Goal: Task Accomplishment & Management: Complete application form

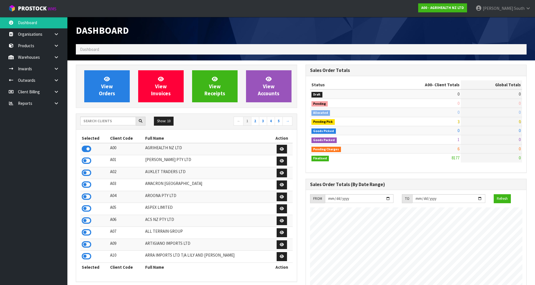
scroll to position [425, 229]
click at [124, 123] on input "text" at bounding box center [108, 121] width 56 height 9
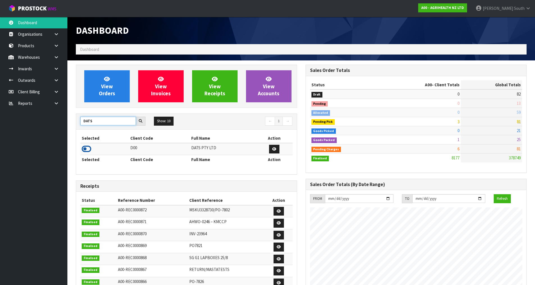
type input "DATS"
click at [88, 148] on icon at bounding box center [87, 149] width 10 height 8
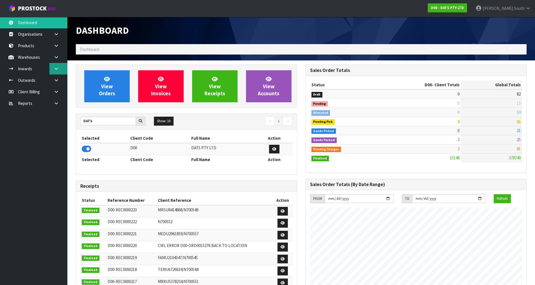
click at [64, 72] on link at bounding box center [58, 69] width 18 height 12
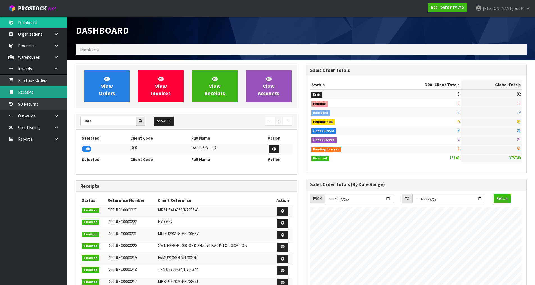
click at [48, 90] on link "Receipts" at bounding box center [33, 92] width 67 height 12
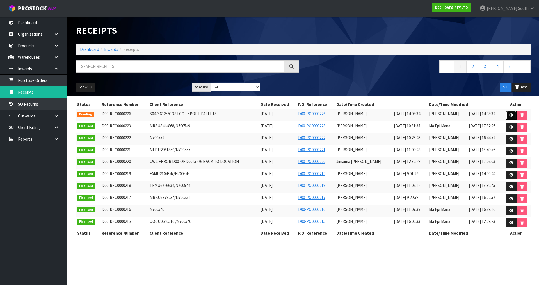
click at [512, 117] on icon at bounding box center [511, 115] width 4 height 4
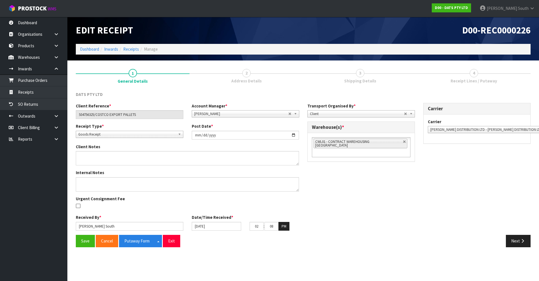
click at [251, 77] on link "2 Address Details" at bounding box center [247, 76] width 114 height 22
click at [520, 240] on icon "button" at bounding box center [522, 240] width 5 height 4
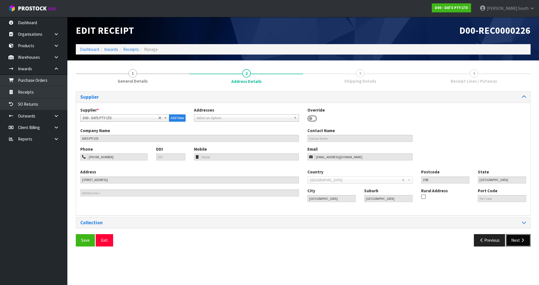
click at [519, 240] on button "Next" at bounding box center [518, 240] width 25 height 12
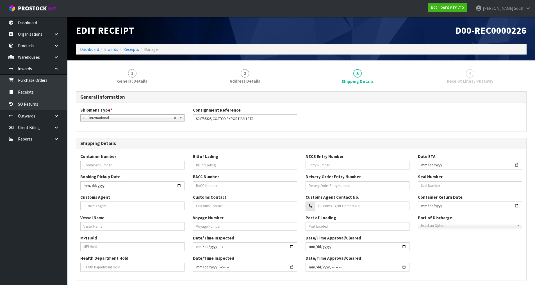
scroll to position [107, 0]
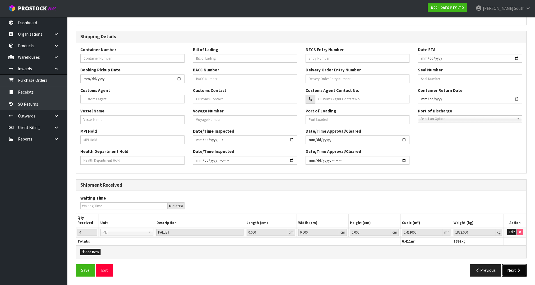
click at [518, 267] on button "Next" at bounding box center [514, 270] width 25 height 12
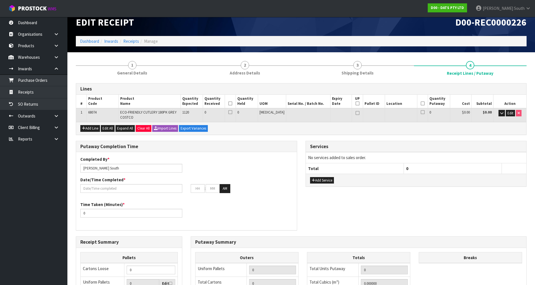
scroll to position [0, 0]
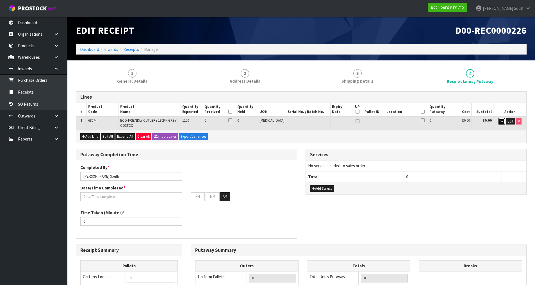
click at [504, 121] on button "button" at bounding box center [501, 121] width 6 height 7
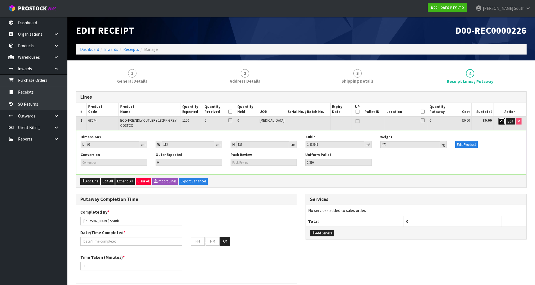
click at [500, 122] on icon "button" at bounding box center [501, 121] width 3 height 4
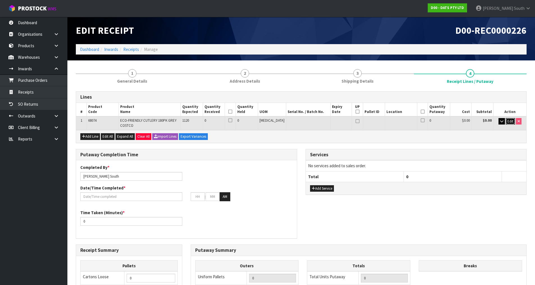
click at [509, 122] on span "Edit" at bounding box center [510, 121] width 6 height 5
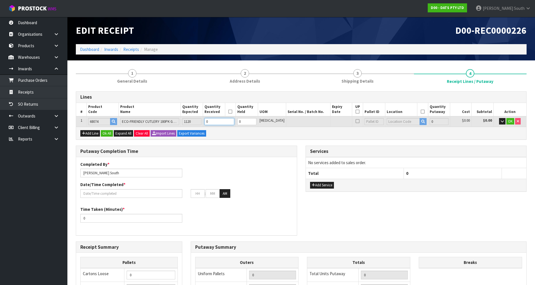
drag, startPoint x: 218, startPoint y: 124, endPoint x: 195, endPoint y: 126, distance: 22.8
click at [195, 126] on tr "1 68074 ECO-FRIENDLY CUTLERY 180PK GREY COSTCO 1120 0 0 [MEDICAL_DATA] 0 $0.00 …" at bounding box center [301, 121] width 450 height 10
type input "1.363345"
type input "474"
type input "1"
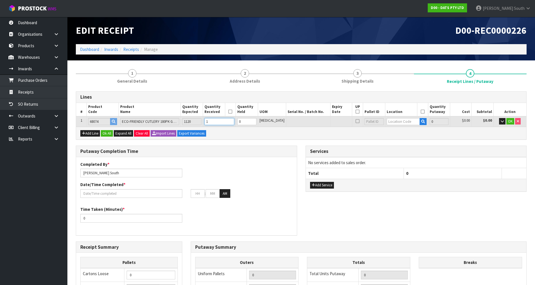
type input "14.996795"
type input "5214"
type input "11"
type input "152.69464"
type input "53088"
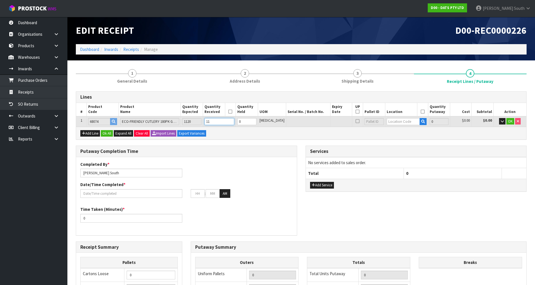
type input "112"
type input "5.45338"
type input "1896"
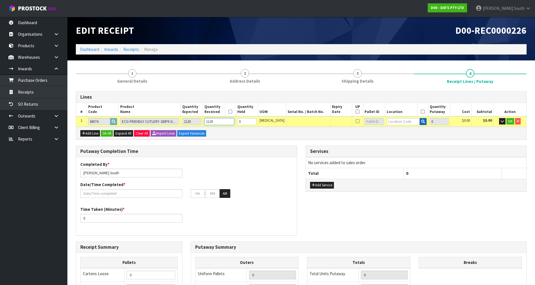
type input "1120"
click at [420, 123] on button "button" at bounding box center [423, 121] width 7 height 7
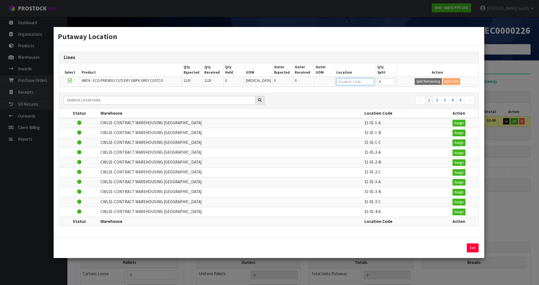
click at [362, 82] on input "text" at bounding box center [355, 81] width 38 height 7
type input "34-26-5-B"
type input "1120"
type input "34-26-5-B"
type input "1120"
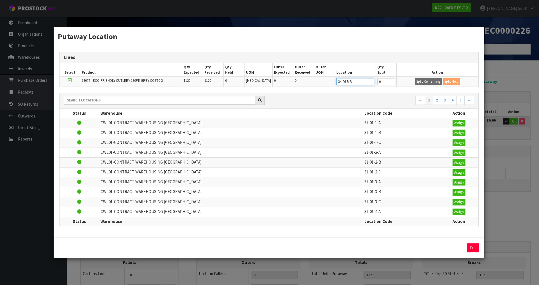
type input "34-26-5-B"
drag, startPoint x: 386, startPoint y: 82, endPoint x: 369, endPoint y: 85, distance: 17.7
click at [369, 85] on tr "68074 - ECO-FRIENDLY CUTLERY 180PK GREY COSTCO 1120 1120 0 [MEDICAL_DATA] 0 0 3…" at bounding box center [269, 82] width 419 height 10
type input "280"
click at [428, 79] on button "Split Remaining" at bounding box center [428, 81] width 27 height 7
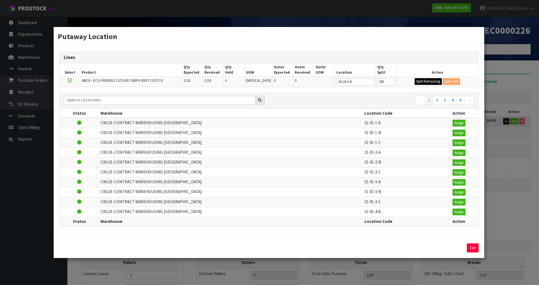
type input "1"
type input "280"
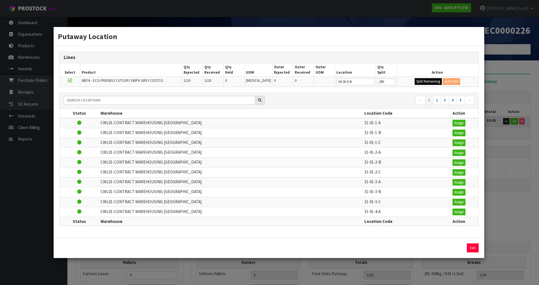
type input "280"
type input "0"
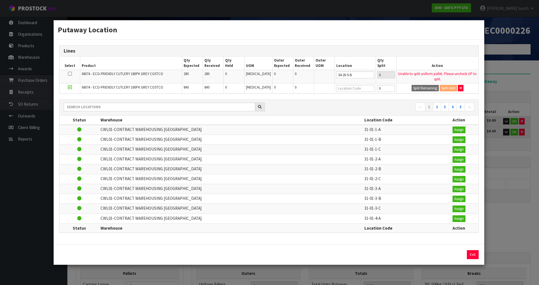
click at [480, 250] on div "Exit" at bounding box center [269, 254] width 431 height 21
click at [475, 254] on button "Exit" at bounding box center [473, 254] width 12 height 9
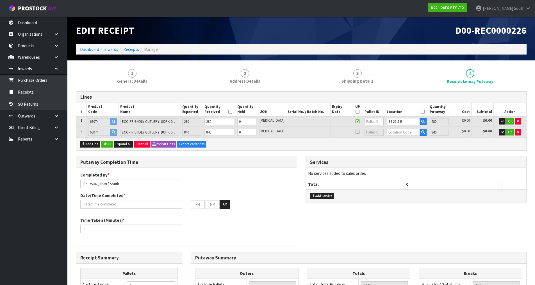
click at [354, 122] on link at bounding box center [357, 121] width 7 height 7
type input "0"
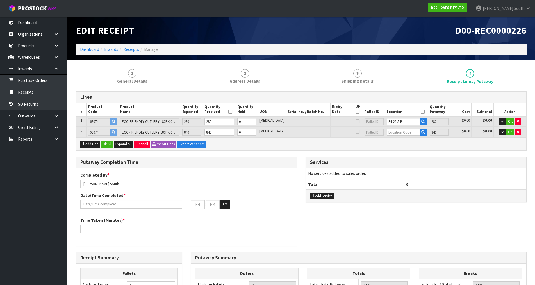
click at [356, 121] on icon at bounding box center [358, 121] width 4 height 0
type input "1"
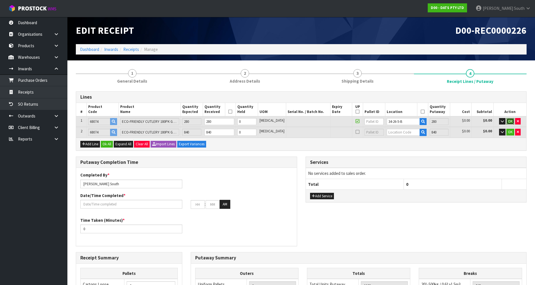
click at [513, 122] on button "OK" at bounding box center [510, 121] width 8 height 7
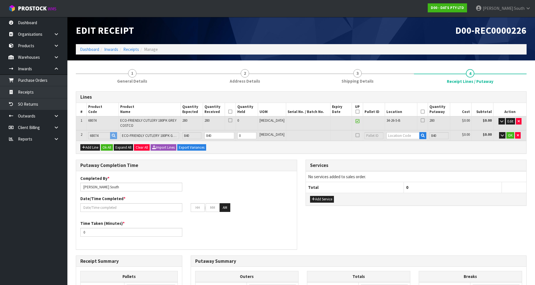
click at [422, 112] on th at bounding box center [422, 109] width 11 height 13
click at [421, 112] on icon at bounding box center [423, 111] width 4 height 0
click at [232, 111] on icon at bounding box center [230, 111] width 4 height 0
click at [421, 137] on icon "button" at bounding box center [423, 136] width 4 height 4
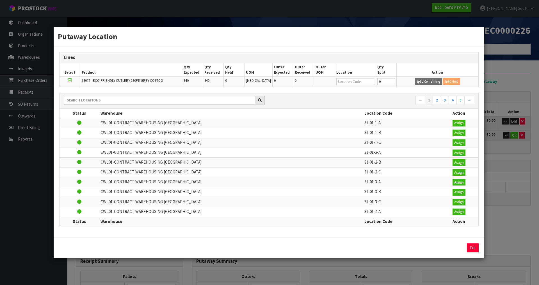
click at [357, 87] on div "Lines Select Product Qty Expected Qty Received Qty Held UOM Outer Expected Oute…" at bounding box center [269, 69] width 420 height 35
click at [359, 84] on input "text" at bounding box center [355, 81] width 38 height 7
type input "34-15-4-B"
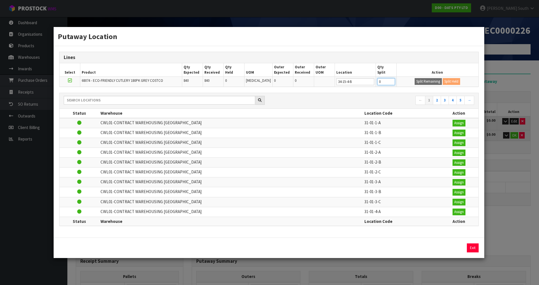
drag, startPoint x: 382, startPoint y: 81, endPoint x: 370, endPoint y: 84, distance: 12.4
click at [370, 84] on tr "68074 - ECO-FRIENDLY CUTLERY 180PK GREY COSTCO 840 840 0 [MEDICAL_DATA] 0 0 34-…" at bounding box center [269, 82] width 419 height 10
type input "280"
click at [417, 81] on button "Split Remaining" at bounding box center [428, 81] width 27 height 7
type input "2"
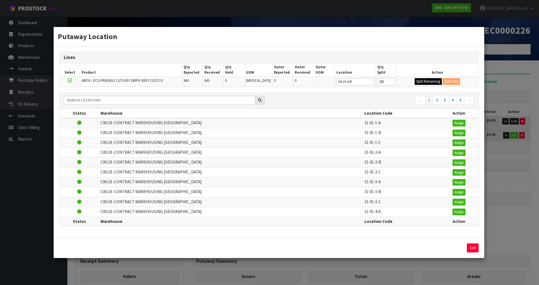
type input "2"
type input "280"
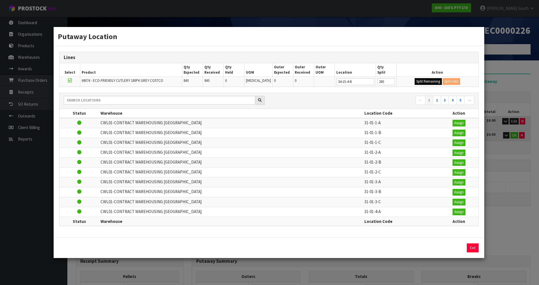
type input "280"
type input "0"
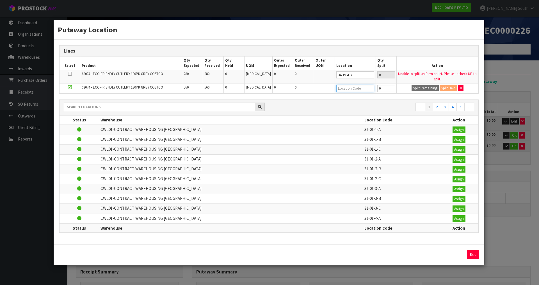
click at [348, 86] on input "text" at bounding box center [355, 88] width 38 height 7
type input "560"
type input "0"
drag, startPoint x: 383, startPoint y: 87, endPoint x: 364, endPoint y: 91, distance: 19.8
click at [364, 91] on tr "68074 - ECO-FRIENDLY CUTLERY 180PK GREY COSTCO 560 560 0 [MEDICAL_DATA] 0 0 0 S…" at bounding box center [269, 88] width 419 height 10
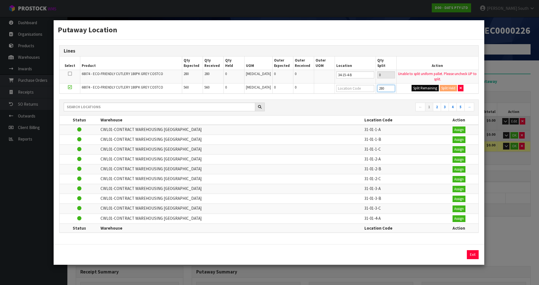
type input "280"
click at [419, 87] on button "Split Remaining" at bounding box center [425, 88] width 27 height 7
type input "4"
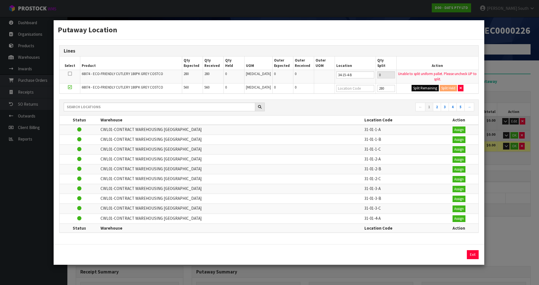
type input "4"
type input "1120"
type input "280"
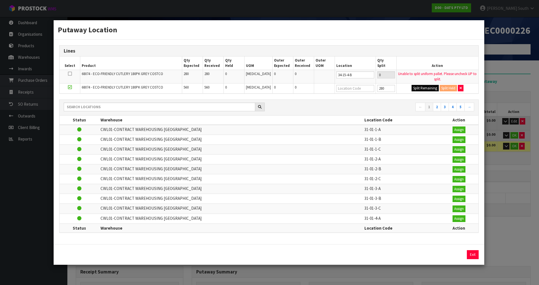
type input "0"
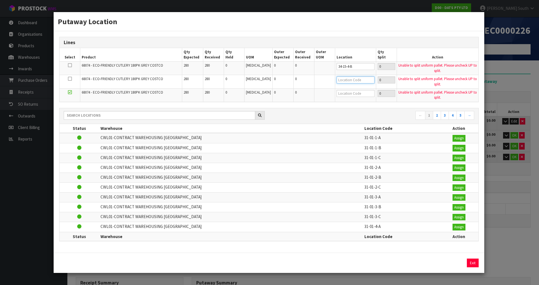
click at [354, 82] on input "text" at bounding box center [356, 79] width 38 height 7
type input "34-15-4-B"
drag, startPoint x: 356, startPoint y: 80, endPoint x: 329, endPoint y: 85, distance: 27.2
click at [329, 85] on tr "68074 - ECO-FRIENDLY CUTLERY 180PK GREY COSTCO 280 280 0 [MEDICAL_DATA] 0 0 34-…" at bounding box center [269, 81] width 419 height 13
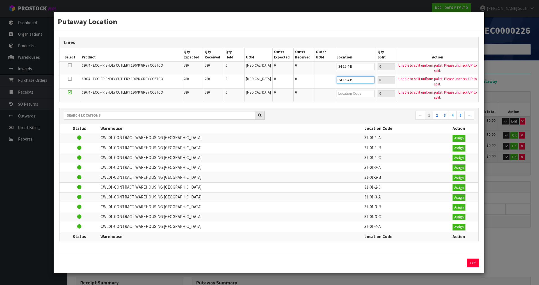
click at [343, 81] on input "34-15-4-B" at bounding box center [356, 79] width 38 height 7
type input "34-12-4-B"
paste input "34-15-4-B"
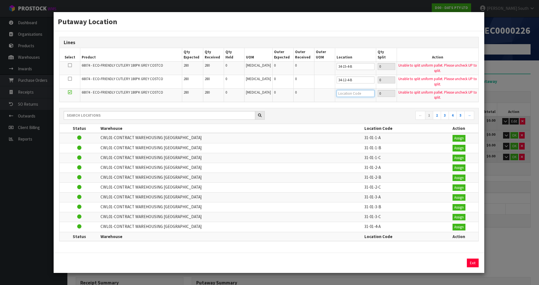
type input "34-15-4-B"
type input "34-10-4-B"
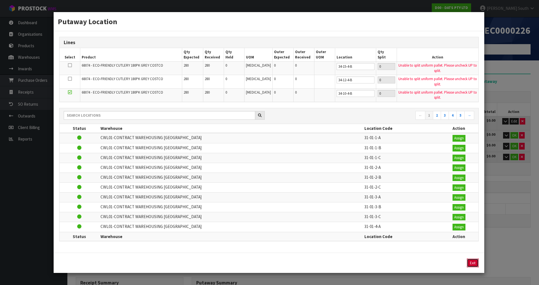
click at [475, 263] on button "Exit" at bounding box center [473, 262] width 12 height 9
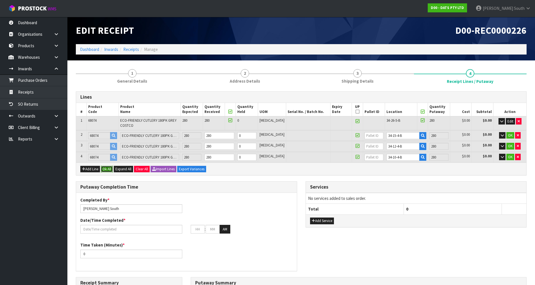
click at [109, 167] on button "Ok All" at bounding box center [107, 169] width 12 height 7
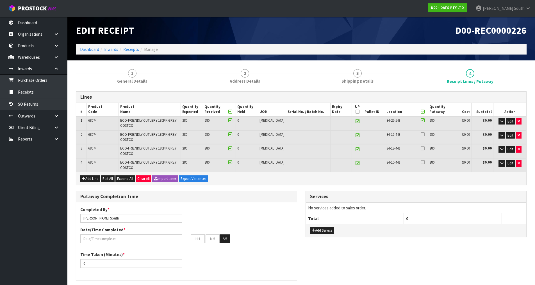
click at [421, 112] on icon at bounding box center [423, 111] width 4 height 0
click at [424, 178] on div "Add Line Edit All Expand All Clear All Import Lines Export Variances" at bounding box center [301, 178] width 450 height 13
click at [502, 120] on icon "button" at bounding box center [501, 121] width 3 height 4
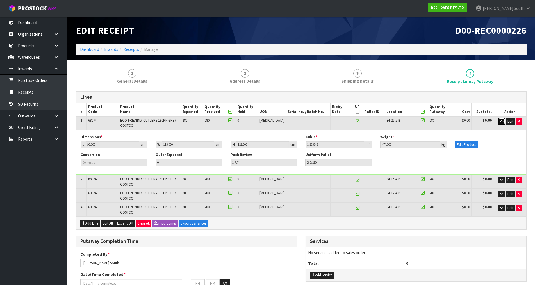
click at [502, 120] on icon "button" at bounding box center [501, 121] width 3 height 4
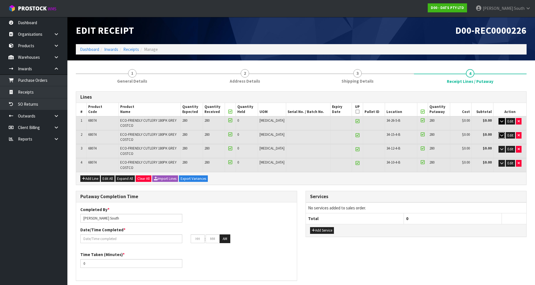
click at [501, 135] on icon "button" at bounding box center [501, 135] width 3 height 4
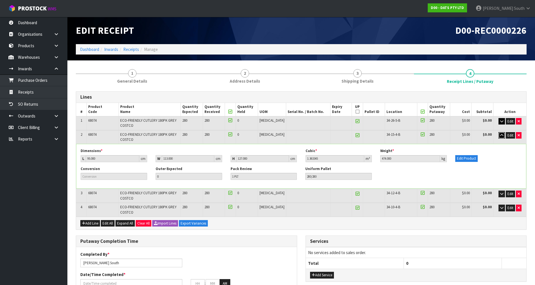
click at [501, 135] on icon "button" at bounding box center [501, 135] width 3 height 4
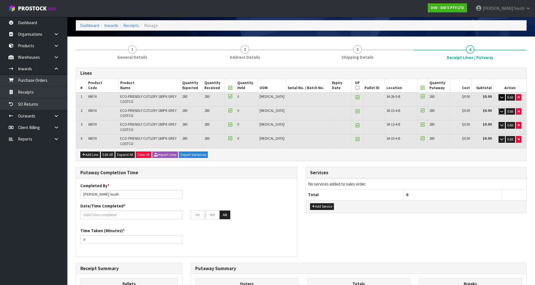
scroll to position [56, 0]
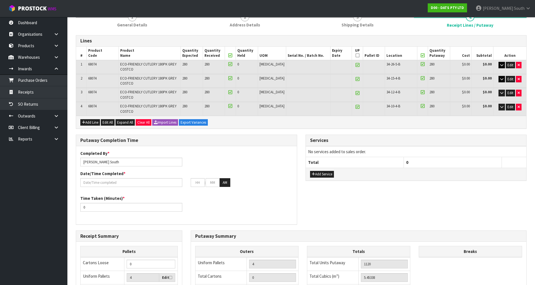
click at [449, 133] on div "Lines # Product Code Product Name Quantity Expected Quantity Received Quantity …" at bounding box center [301, 209] width 451 height 349
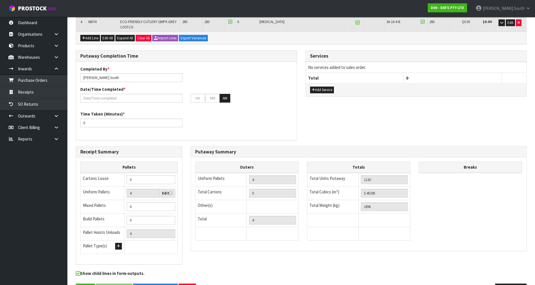
scroll to position [112, 0]
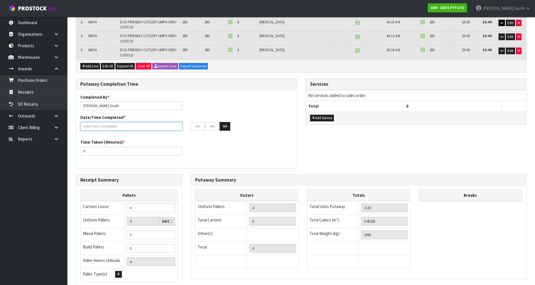
click at [126, 126] on input "text" at bounding box center [131, 126] width 102 height 9
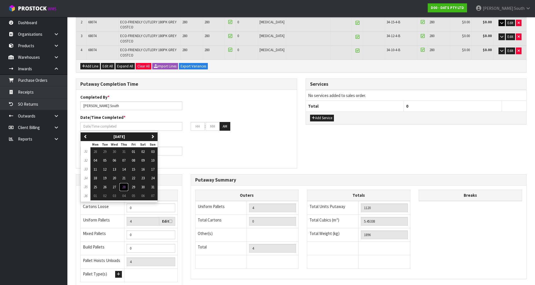
click at [126, 185] on span "28" at bounding box center [123, 187] width 3 height 5
type input "[DATE]"
type input "12"
type input "00"
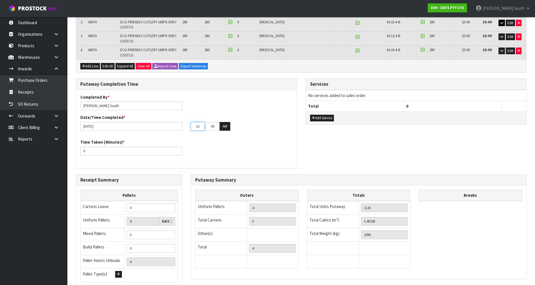
drag, startPoint x: 201, startPoint y: 126, endPoint x: 173, endPoint y: 127, distance: 28.4
click at [173, 127] on div "[DATE] 12 : 00 : 00 AM" at bounding box center [186, 126] width 221 height 9
type input "03"
drag, startPoint x: 214, startPoint y: 126, endPoint x: 206, endPoint y: 127, distance: 7.9
click at [206, 127] on input "00" at bounding box center [213, 126] width 14 height 9
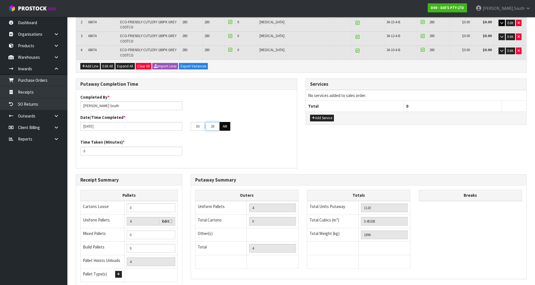
type input "20"
click at [227, 126] on button "AM" at bounding box center [225, 126] width 11 height 9
click at [223, 139] on div "Completed By * [PERSON_NAME] Date/Time Completed * [DATE] 03 : 20 : 00 PM Time …" at bounding box center [186, 129] width 221 height 70
click at [109, 154] on input "0" at bounding box center [131, 151] width 102 height 9
drag, startPoint x: 97, startPoint y: 155, endPoint x: 82, endPoint y: 157, distance: 15.9
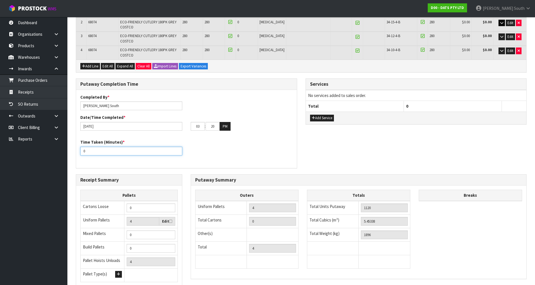
click at [82, 157] on div "Time Taken (Minutes) * 0" at bounding box center [186, 149] width 221 height 20
type input "60"
click at [211, 150] on div "Time Taken (Minutes) * 60" at bounding box center [186, 149] width 221 height 20
click at [240, 149] on div "Time Taken (Minutes) * 60" at bounding box center [186, 149] width 221 height 20
click at [316, 148] on div "Putaway Completion Time Completed By * [PERSON_NAME] Date/Time Completed * [DAT…" at bounding box center [301, 125] width 459 height 95
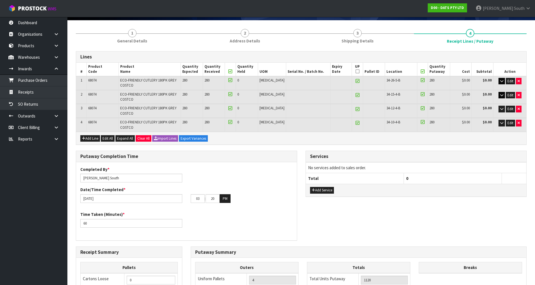
scroll to position [75, 0]
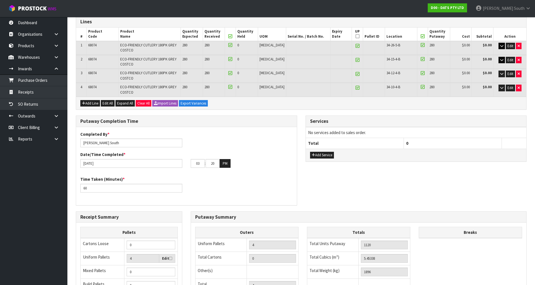
click at [304, 174] on div "Putaway Completion Time Completed By * [PERSON_NAME] Date/Time Completed * [DAT…" at bounding box center [301, 162] width 459 height 95
click at [318, 167] on div "Services No services added to sales order. Total 0 Add Service" at bounding box center [416, 141] width 230 height 52
click at [354, 38] on th "UP" at bounding box center [357, 34] width 11 height 13
click at [356, 36] on icon at bounding box center [358, 36] width 4 height 0
click at [379, 107] on div "Add Line Edit All Expand All Clear All Import Lines Export Variances" at bounding box center [301, 103] width 450 height 13
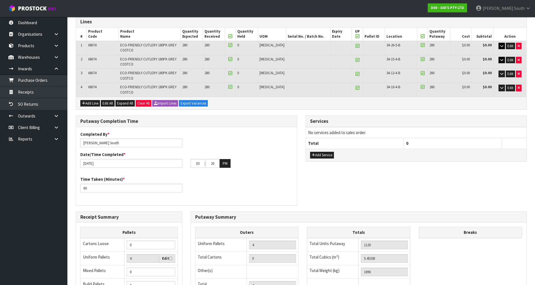
click at [406, 115] on div "Services No services added to sales order. Total 0 Add Service" at bounding box center [416, 138] width 221 height 46
click at [144, 145] on input "[PERSON_NAME] South" at bounding box center [131, 142] width 102 height 9
click at [202, 135] on div "Completed By * [PERSON_NAME] Date/Time Completed * [DATE] 03 : 20 : 00 PM" at bounding box center [186, 151] width 221 height 41
click at [214, 144] on div "Completed By * [PERSON_NAME] Date/Time Completed * [DATE] 03 : 20 : 00 PM" at bounding box center [186, 151] width 221 height 41
drag, startPoint x: 127, startPoint y: 190, endPoint x: 100, endPoint y: 196, distance: 27.9
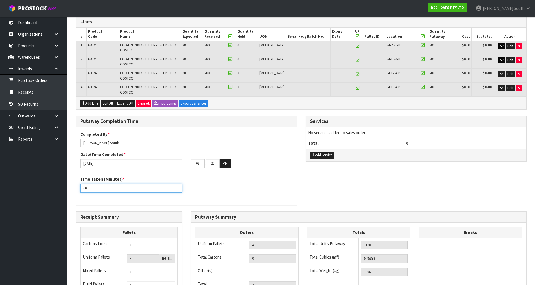
click at [100, 197] on div "Completed By * [PERSON_NAME] Date/Time Completed * [DATE] 03 : 20 : 00 PM Time …" at bounding box center [186, 166] width 221 height 70
drag, startPoint x: 95, startPoint y: 191, endPoint x: 76, endPoint y: 193, distance: 19.1
click at [76, 193] on div "Time Taken (Minutes) * 60" at bounding box center [186, 186] width 221 height 20
click at [88, 199] on div "Completed By * [PERSON_NAME] Date/Time Completed * [DATE] 03 : 20 : 00 PM Time …" at bounding box center [186, 166] width 221 height 70
drag, startPoint x: 93, startPoint y: 186, endPoint x: 74, endPoint y: 188, distance: 18.4
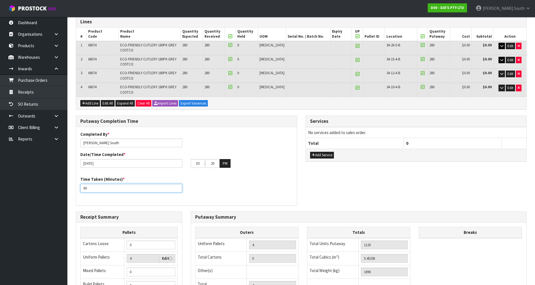
click at [74, 188] on div "Putaway Completion Time Completed By * [PERSON_NAME] Date/Time Completed * [DAT…" at bounding box center [187, 162] width 230 height 95
type input "45"
drag, startPoint x: 340, startPoint y: 185, endPoint x: 338, endPoint y: 183, distance: 3.0
click at [341, 185] on div "Putaway Completion Time Completed By * [PERSON_NAME] Date/Time Completed * [DAT…" at bounding box center [301, 162] width 459 height 95
click at [322, 154] on button "Add Service" at bounding box center [322, 155] width 24 height 7
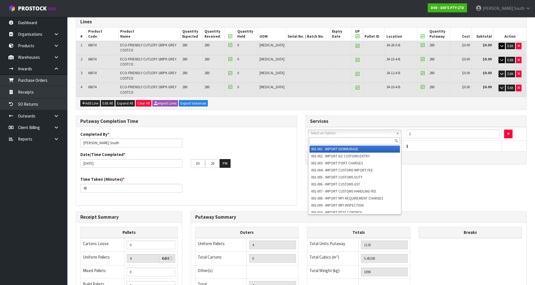
click at [358, 143] on input "text" at bounding box center [354, 140] width 91 height 7
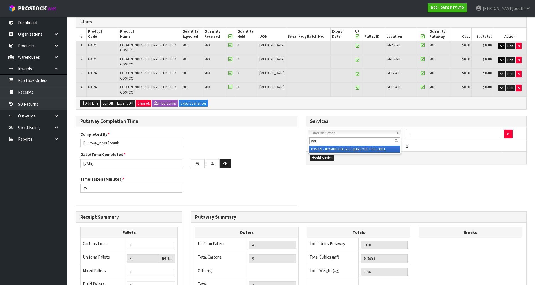
type input "bar"
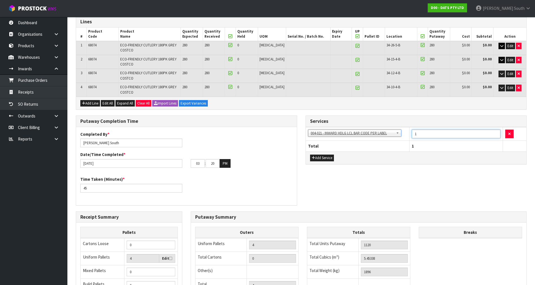
drag, startPoint x: 425, startPoint y: 135, endPoint x: 399, endPoint y: 137, distance: 25.9
click at [399, 137] on tr "001-001 - IMPORT DEMMURAGE 001-002 - IMPORT NZ CUSTOMS ENTRY 001-003 - IMPORT P…" at bounding box center [416, 134] width 221 height 14
type input "4"
click at [409, 161] on div "Add Service" at bounding box center [416, 157] width 221 height 13
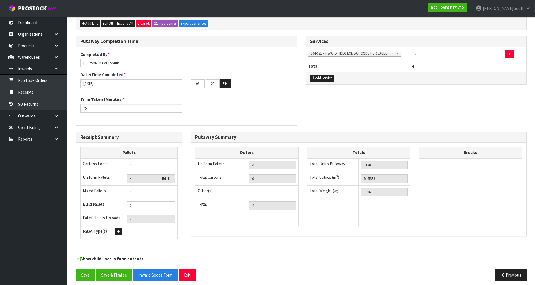
scroll to position [160, 0]
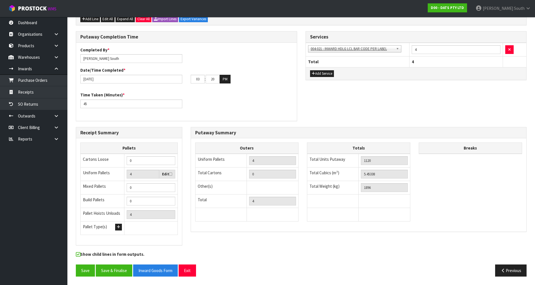
click at [243, 250] on div "Receipt Summary Pallets Cartons Loose 0 Uniform Pallets 4 Edit Mixed Pallets 0 …" at bounding box center [301, 189] width 459 height 124
click at [121, 271] on button "Save & Finalise" at bounding box center [114, 270] width 37 height 12
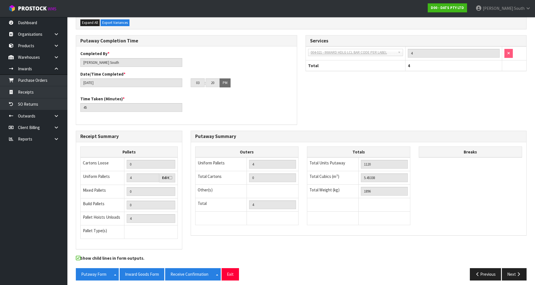
scroll to position [180, 0]
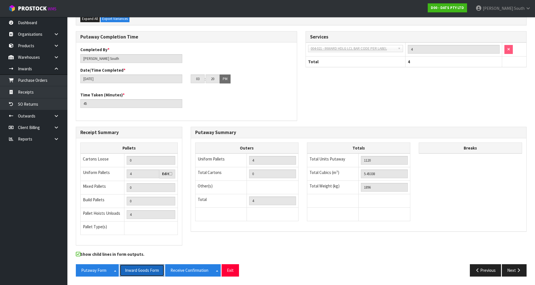
click at [150, 269] on button "Inward Goods Form" at bounding box center [142, 270] width 45 height 12
click at [372, 96] on div "Putaway Completion Time Completed By * [PERSON_NAME] Date/Time Completed * [DAT…" at bounding box center [301, 78] width 459 height 95
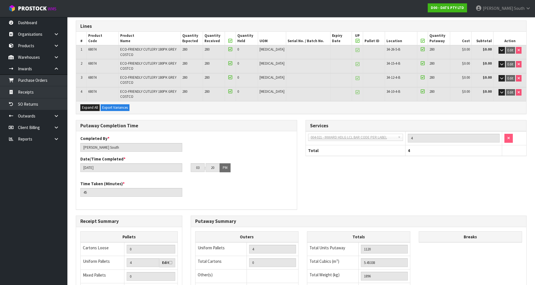
scroll to position [12, 0]
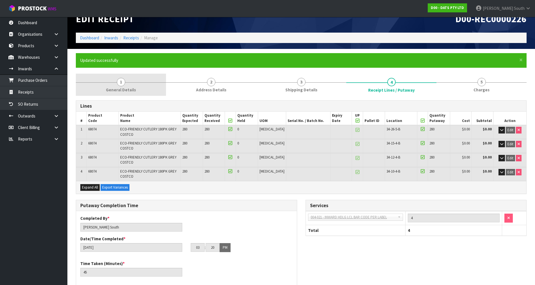
click at [126, 90] on span "General Details" at bounding box center [121, 90] width 30 height 6
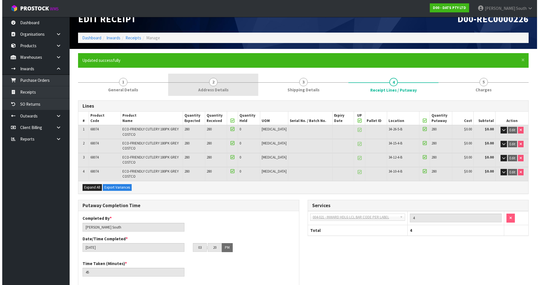
scroll to position [0, 0]
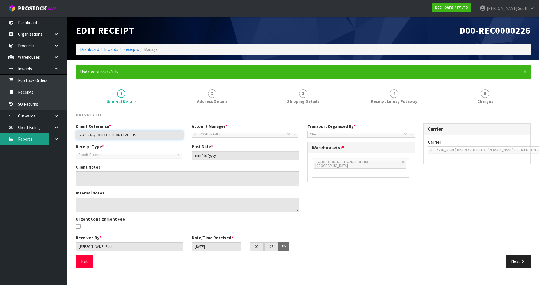
drag, startPoint x: 142, startPoint y: 135, endPoint x: 33, endPoint y: 135, distance: 109.0
click at [33, 135] on body "Toggle navigation ProStock WMS D00 - DATS PTY LTD [PERSON_NAME] South Logout Da…" at bounding box center [269, 142] width 539 height 285
click at [382, 208] on div "Client Reference * S04756325/COSTCO EXPORT PALLETS Account Manager * [PERSON_NA…" at bounding box center [303, 189] width 463 height 132
click at [379, 119] on div "DATS PTY LTD" at bounding box center [303, 118] width 463 height 12
click at [488, 183] on div "Client Reference * S04756325/COSTCO EXPORT PALLETS Account Manager * [PERSON_NA…" at bounding box center [303, 189] width 463 height 132
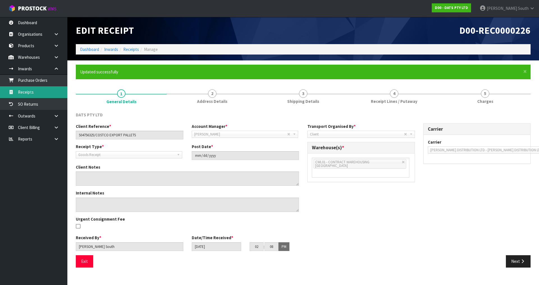
click at [33, 93] on link "Receipts" at bounding box center [33, 92] width 67 height 12
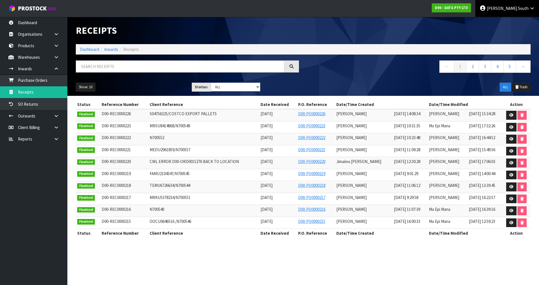
click at [523, 9] on span "South" at bounding box center [523, 8] width 11 height 5
click at [516, 19] on link "Logout" at bounding box center [517, 23] width 44 height 8
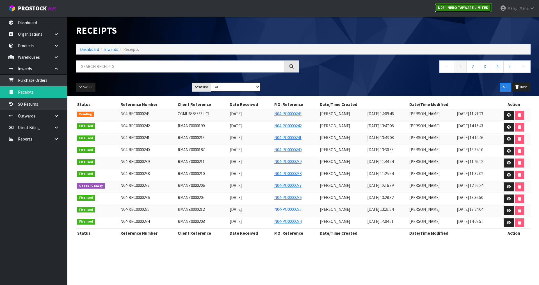
click at [447, 8] on strong "N04 - NERO TAPWARE LIMITED" at bounding box center [463, 7] width 51 height 5
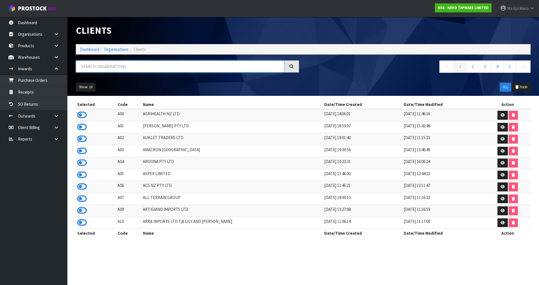
click at [173, 70] on input "text" at bounding box center [180, 66] width 209 height 12
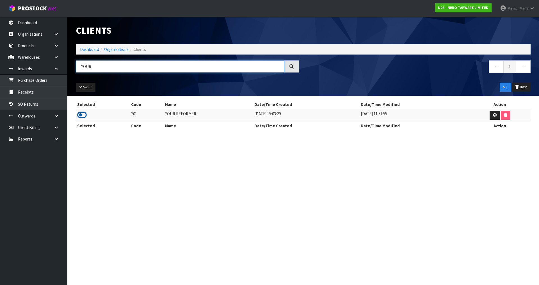
type input "YOUR"
click at [82, 113] on icon at bounding box center [82, 115] width 10 height 8
click at [59, 52] on link at bounding box center [58, 57] width 18 height 12
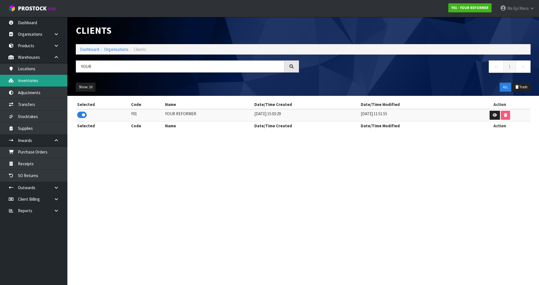
click at [42, 81] on link "Inventories" at bounding box center [33, 81] width 67 height 12
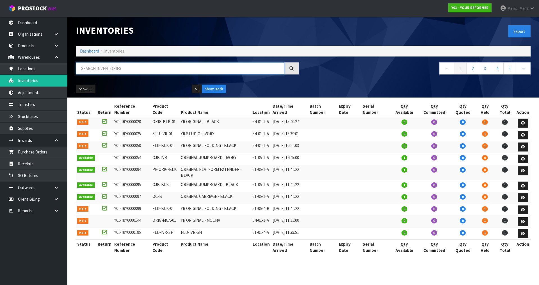
click at [151, 69] on input "text" at bounding box center [180, 68] width 209 height 12
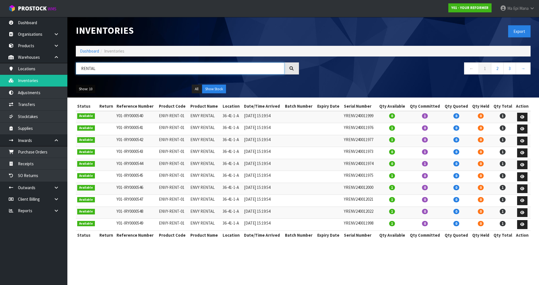
type input "RENTAL"
click at [88, 89] on button "Show: 10" at bounding box center [86, 89] width 20 height 9
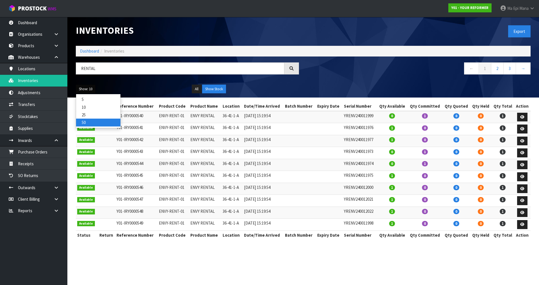
click at [96, 122] on link "50" at bounding box center [98, 123] width 44 height 8
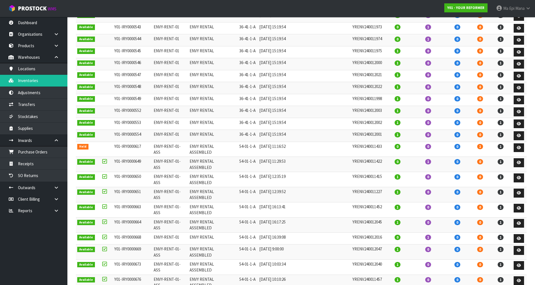
scroll to position [140, 0]
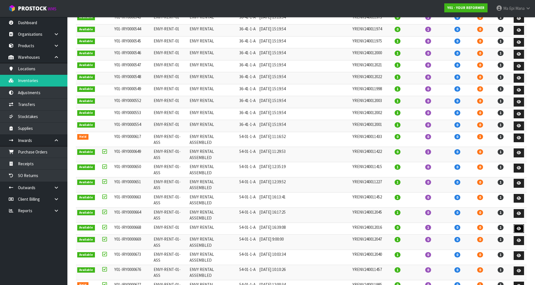
click at [521, 224] on link at bounding box center [519, 228] width 10 height 9
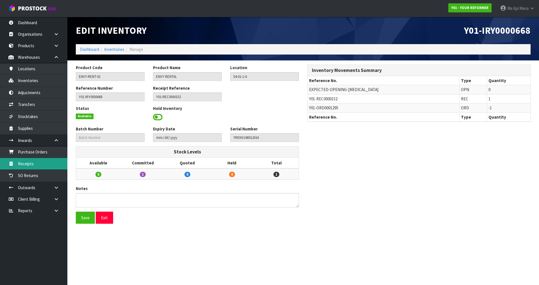
click at [44, 165] on link "Receipts" at bounding box center [33, 164] width 67 height 12
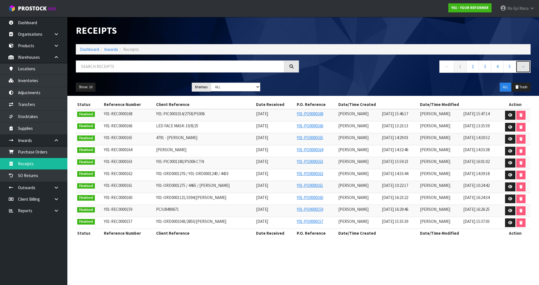
click at [529, 65] on link "→" at bounding box center [523, 66] width 15 height 12
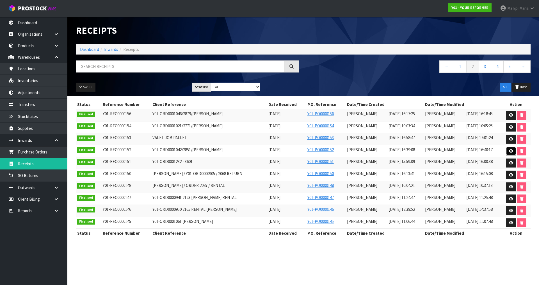
click at [511, 152] on icon at bounding box center [511, 151] width 4 height 4
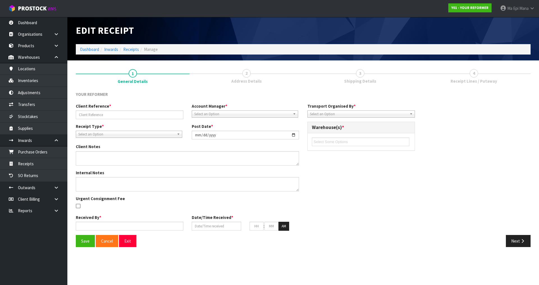
type input "Y01-ORD0001042/2851/MICHAEL WARNER"
type input "2025-08-12"
type textarea "THE CUSTOMER, MICHELLE WARNER, IS RETURNING 2 OUT OF 4 RENTALS UNDER ORDER Y01-…"
type input "[PERSON_NAME]"
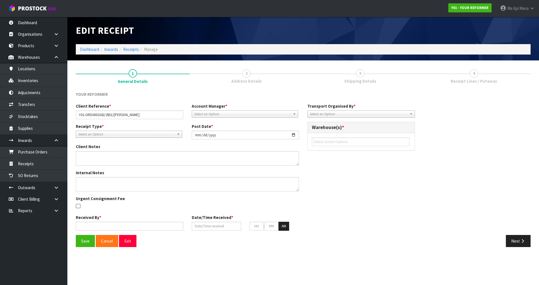
type input "11/08/2025"
type input "04"
type input "39"
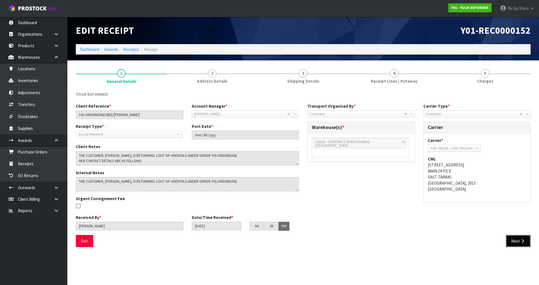
click at [529, 240] on button "Next" at bounding box center [518, 241] width 25 height 12
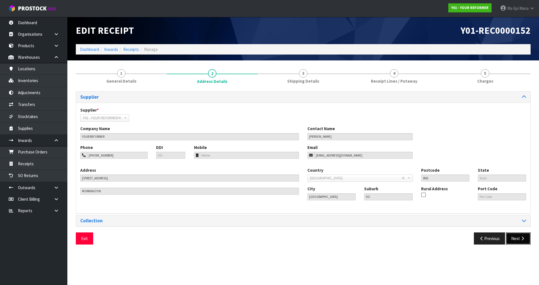
click at [523, 241] on button "Next" at bounding box center [518, 238] width 25 height 12
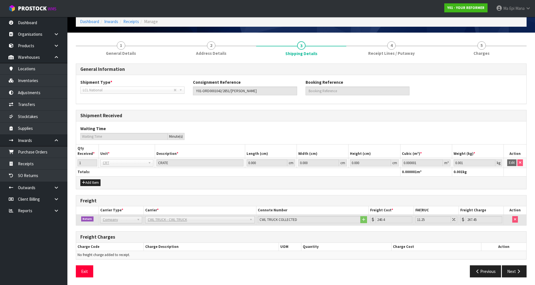
scroll to position [29, 0]
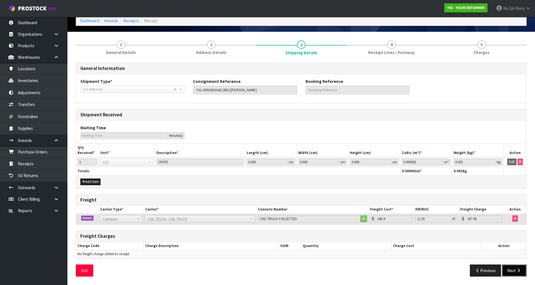
click at [513, 269] on button "Next" at bounding box center [514, 270] width 25 height 12
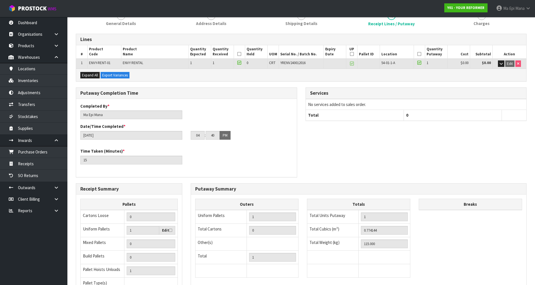
scroll to position [1, 0]
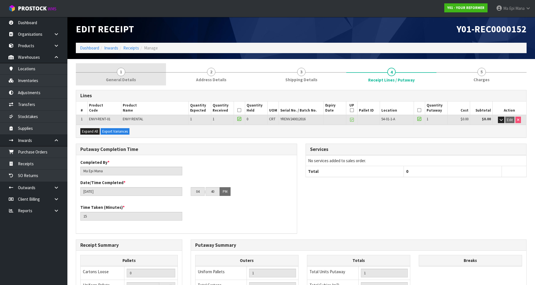
click at [124, 78] on span "General Details" at bounding box center [121, 80] width 30 height 6
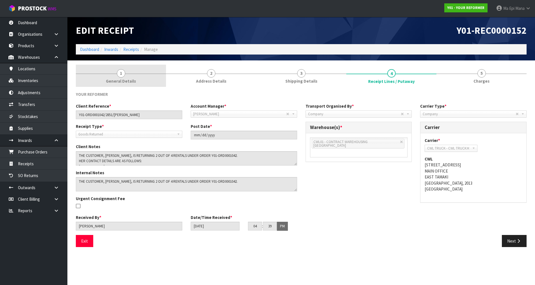
scroll to position [0, 0]
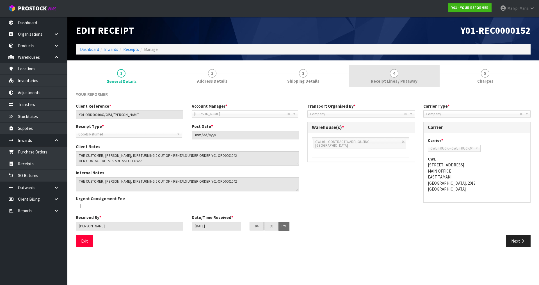
click at [409, 75] on link "4 Receipt Lines / Putaway" at bounding box center [394, 76] width 91 height 22
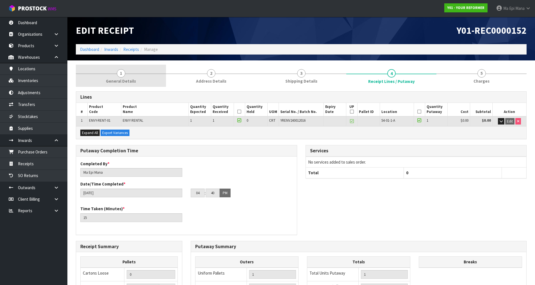
click at [117, 74] on span "1" at bounding box center [121, 73] width 8 height 8
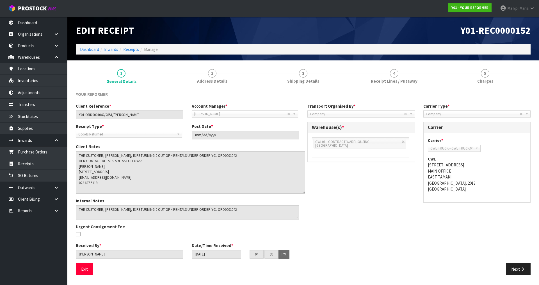
drag, startPoint x: 297, startPoint y: 164, endPoint x: 304, endPoint y: 192, distance: 28.8
click at [304, 192] on textarea at bounding box center [190, 172] width 229 height 42
click at [354, 185] on div "Client Reference * Y01-ORD0001042/2851/MICHAEL WARNER Account Manager * Zubair …" at bounding box center [303, 183] width 463 height 160
click at [520, 268] on icon "button" at bounding box center [522, 269] width 5 height 4
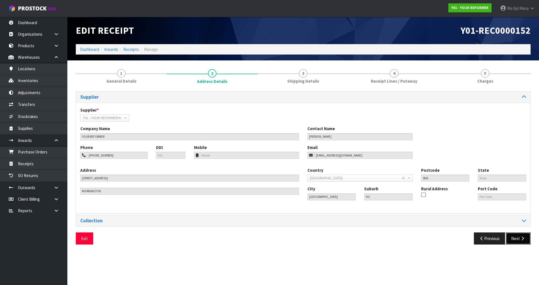
click at [523, 237] on icon "button" at bounding box center [522, 238] width 5 height 4
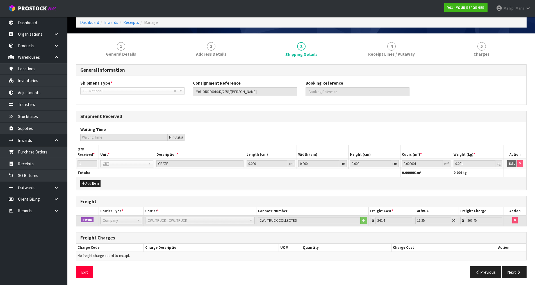
scroll to position [29, 0]
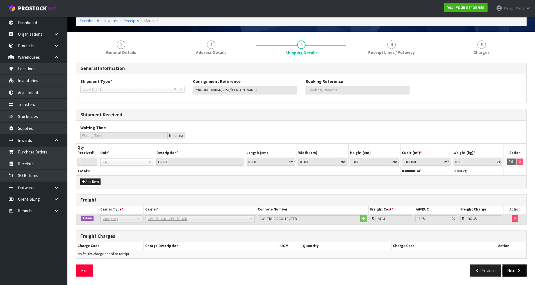
click at [514, 269] on button "Next" at bounding box center [514, 270] width 25 height 12
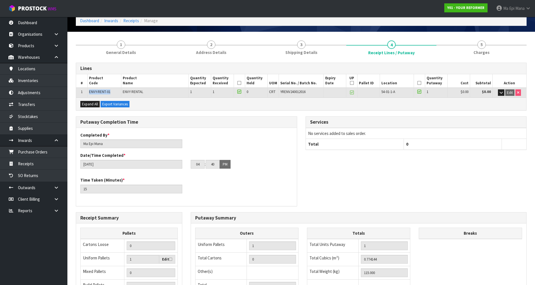
drag, startPoint x: 113, startPoint y: 92, endPoint x: 88, endPoint y: 93, distance: 25.0
click at [88, 93] on td "ENVY-RENT-01" at bounding box center [104, 93] width 34 height 10
click at [165, 102] on div "Expand All Export Variances" at bounding box center [301, 103] width 450 height 13
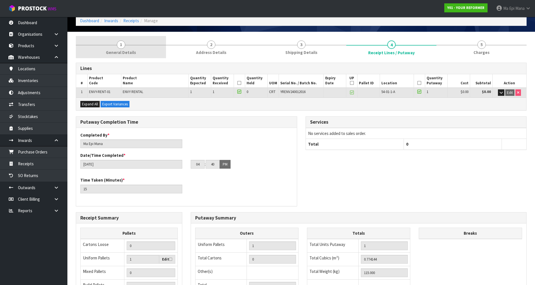
click at [121, 44] on span "1" at bounding box center [121, 44] width 8 height 8
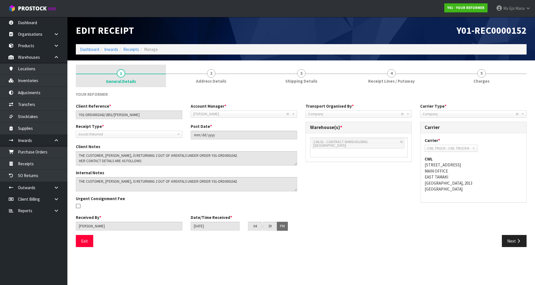
scroll to position [0, 0]
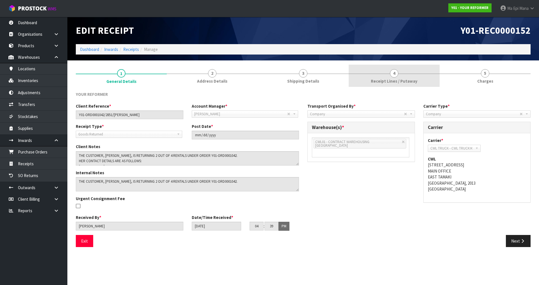
click at [390, 85] on link "4 Receipt Lines / Putaway" at bounding box center [394, 76] width 91 height 22
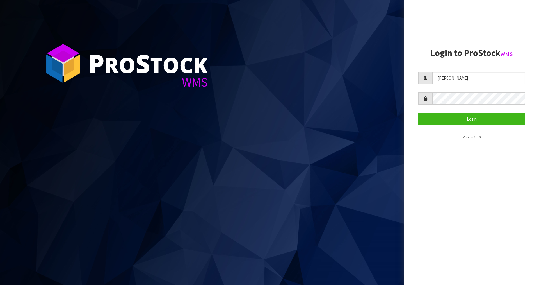
click at [269, 9] on section "P ro S tock WMS" at bounding box center [202, 142] width 404 height 285
click at [269, 78] on input "Zackary" at bounding box center [478, 78] width 93 height 12
type input "Mana"
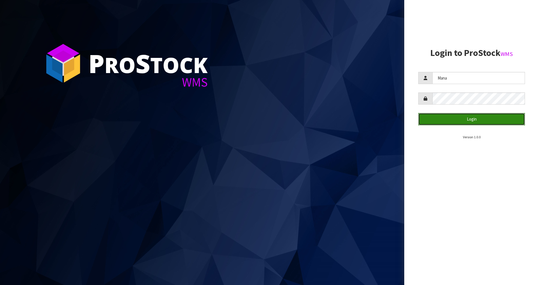
click at [269, 120] on button "Login" at bounding box center [471, 119] width 107 height 12
